Goal: Go to known website: Access a specific website the user already knows

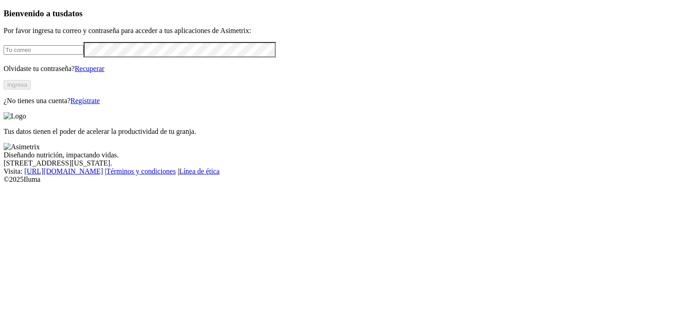
type input "[PERSON_NAME][EMAIL_ADDRESS][PERSON_NAME][DOMAIN_NAME]"
click at [31, 90] on button "Ingresa" at bounding box center [17, 84] width 27 height 9
